Goal: Find specific page/section: Find specific page/section

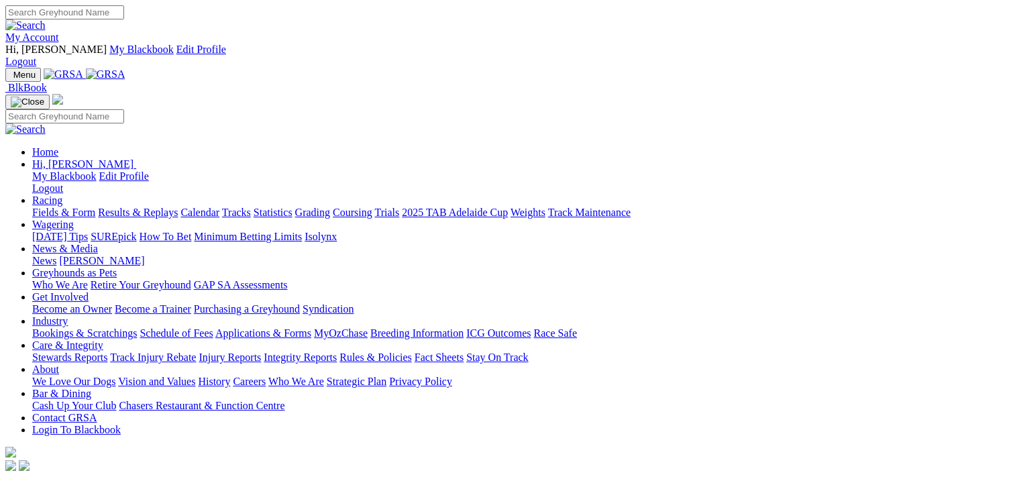
click at [67, 207] on link "Fields & Form" at bounding box center [63, 212] width 63 height 11
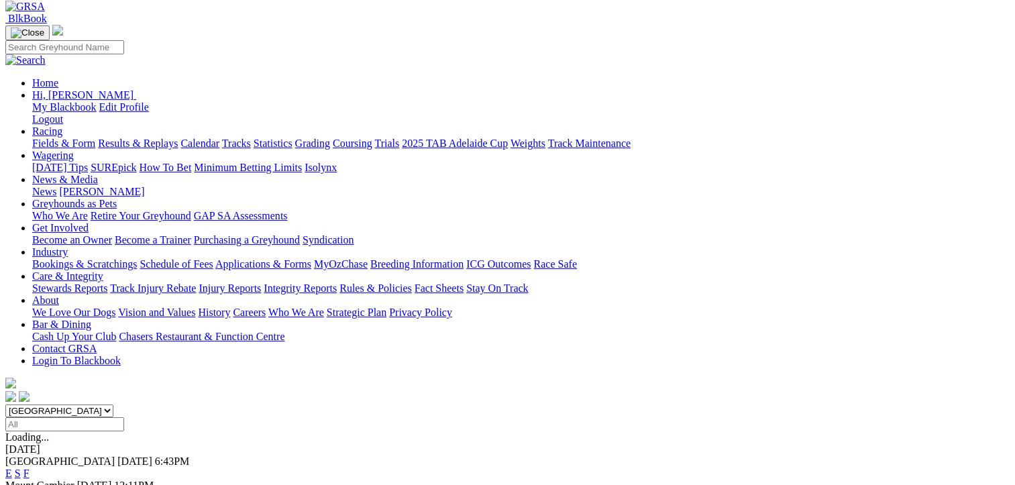
scroll to position [134, 0]
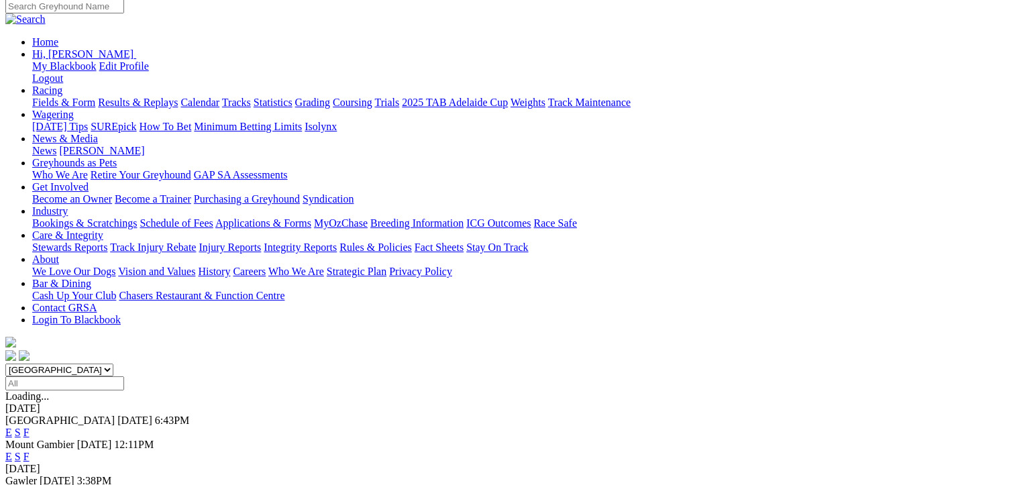
click at [30, 484] on link "F" at bounding box center [26, 492] width 6 height 11
